Goal: Task Accomplishment & Management: Manage account settings

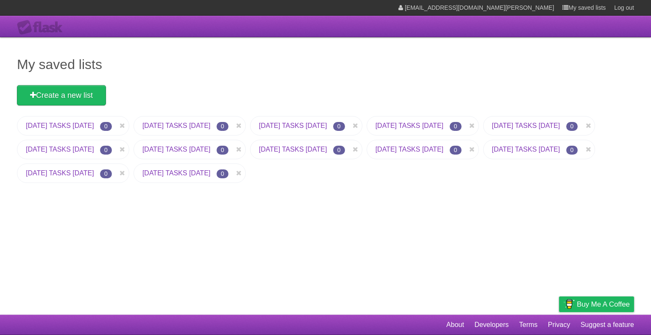
click at [458, 194] on div "My saved lists Create a new list TODAY'S TASKS 09/01/2025 0 TODAY'S TASKS 09/02…" at bounding box center [325, 176] width 651 height 278
click at [127, 124] on icon at bounding box center [122, 126] width 8 height 10
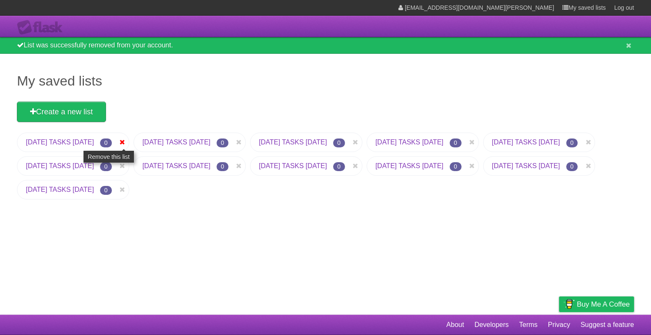
click at [127, 139] on icon at bounding box center [122, 142] width 8 height 10
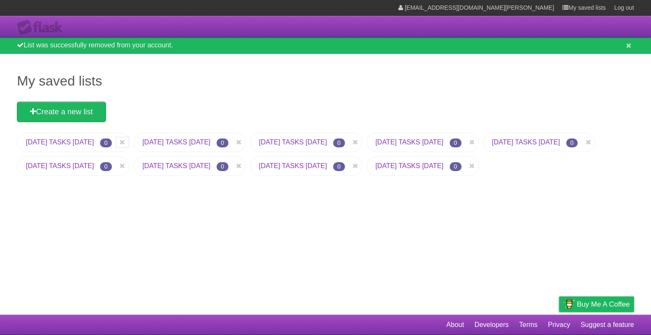
click at [127, 139] on icon at bounding box center [122, 142] width 8 height 10
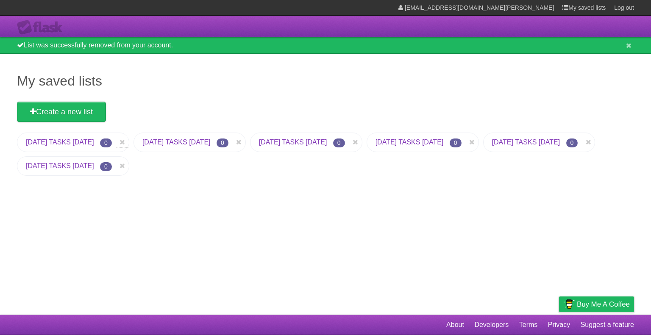
click at [127, 139] on icon at bounding box center [122, 142] width 8 height 10
